Goal: Book appointment/travel/reservation

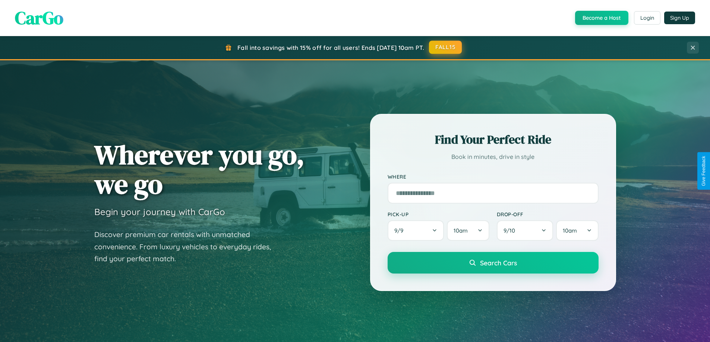
click at [446, 47] on button "FALL15" at bounding box center [445, 47] width 33 height 13
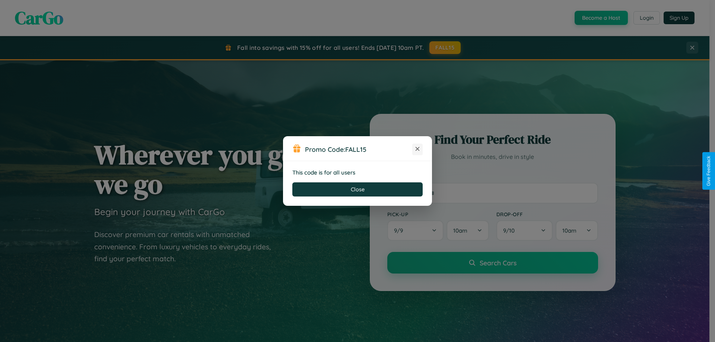
click at [418, 149] on icon at bounding box center [417, 148] width 7 height 7
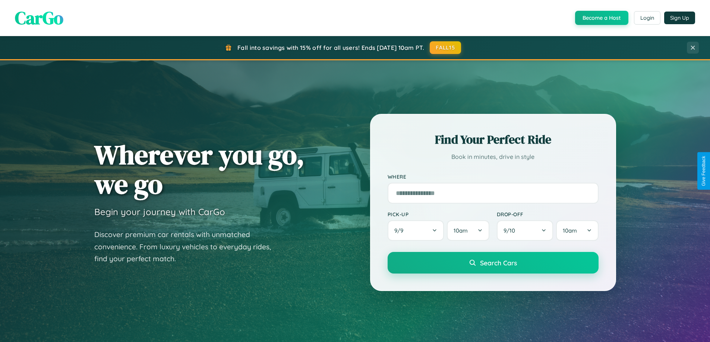
scroll to position [1197, 0]
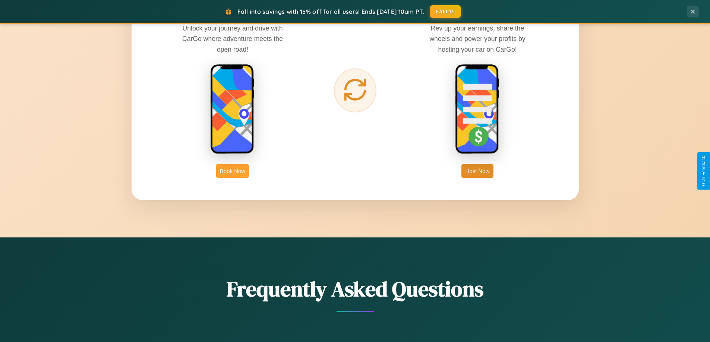
click at [232, 171] on button "Book Now" at bounding box center [232, 171] width 33 height 14
